Goal: Task Accomplishment & Management: Use online tool/utility

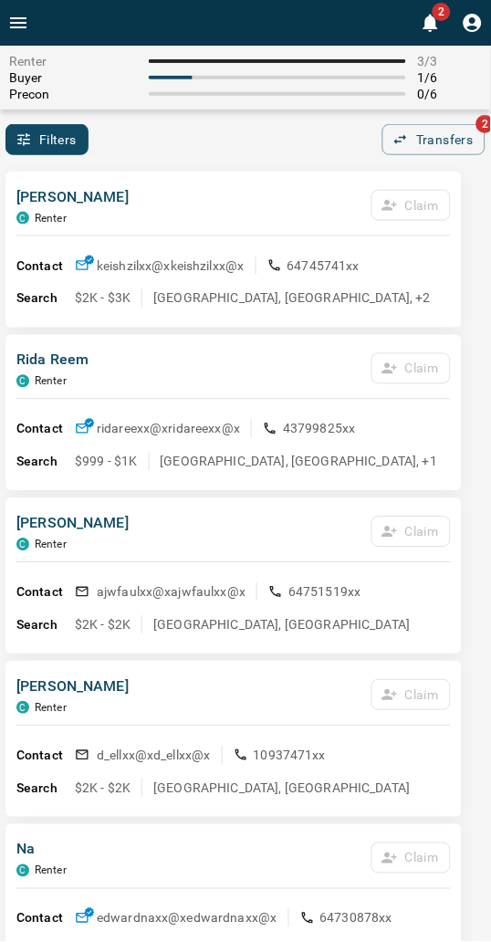
drag, startPoint x: 259, startPoint y: 147, endPoint x: 206, endPoint y: 148, distance: 53.0
click at [259, 147] on div "Filters 0 Transfers 2" at bounding box center [245, 139] width 491 height 31
click at [257, 104] on div "Renter 3 / 3 Buyer 1 / 6 Precon 0 / 6" at bounding box center [245, 78] width 491 height 64
click at [228, 153] on div "Filters 0 Transfers 2" at bounding box center [245, 139] width 491 height 31
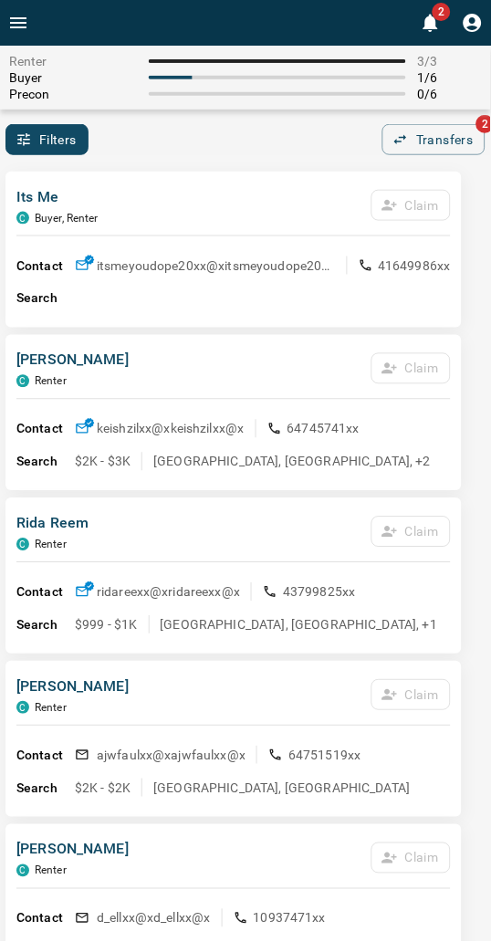
click at [246, 121] on div "Renter 3 / 3 Buyer 1 / 6 Precon 0 / 6 Filters 0 Transfers 2" at bounding box center [245, 101] width 491 height 110
click at [174, 141] on div "Filters 0 Transfers 2" at bounding box center [245, 139] width 491 height 31
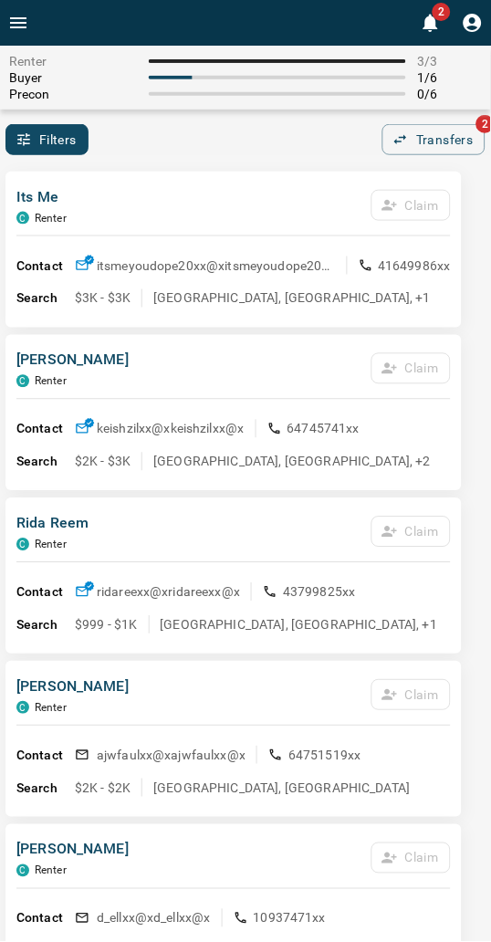
click at [180, 130] on div "Filters 0 Transfers 2" at bounding box center [245, 139] width 491 height 31
